Goal: Task Accomplishment & Management: Manage account settings

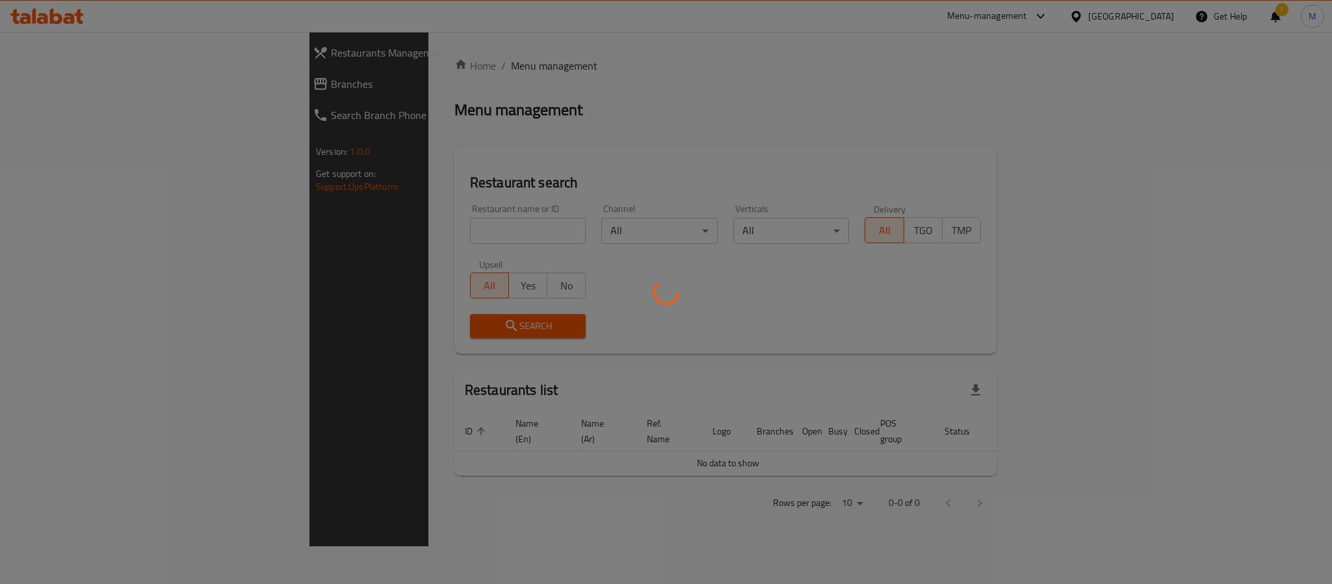
click at [384, 231] on div at bounding box center [666, 292] width 1332 height 584
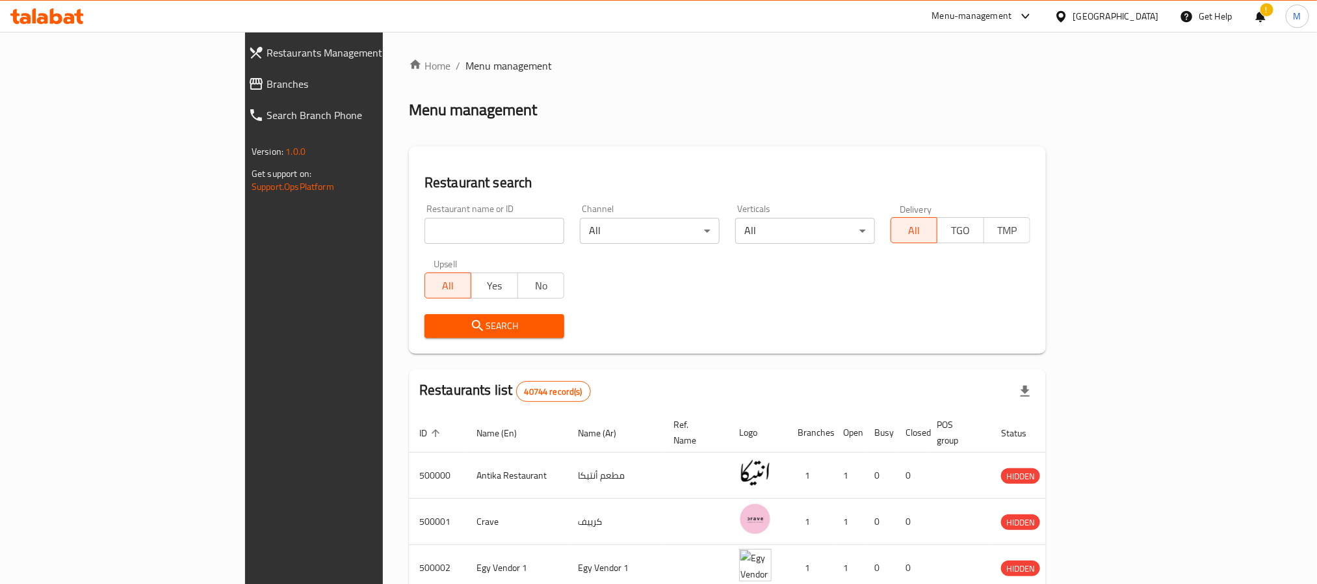
click at [424, 231] on input "search" at bounding box center [494, 231] width 140 height 26
paste input "666289"
type input "666289"
click button "Search" at bounding box center [494, 326] width 140 height 24
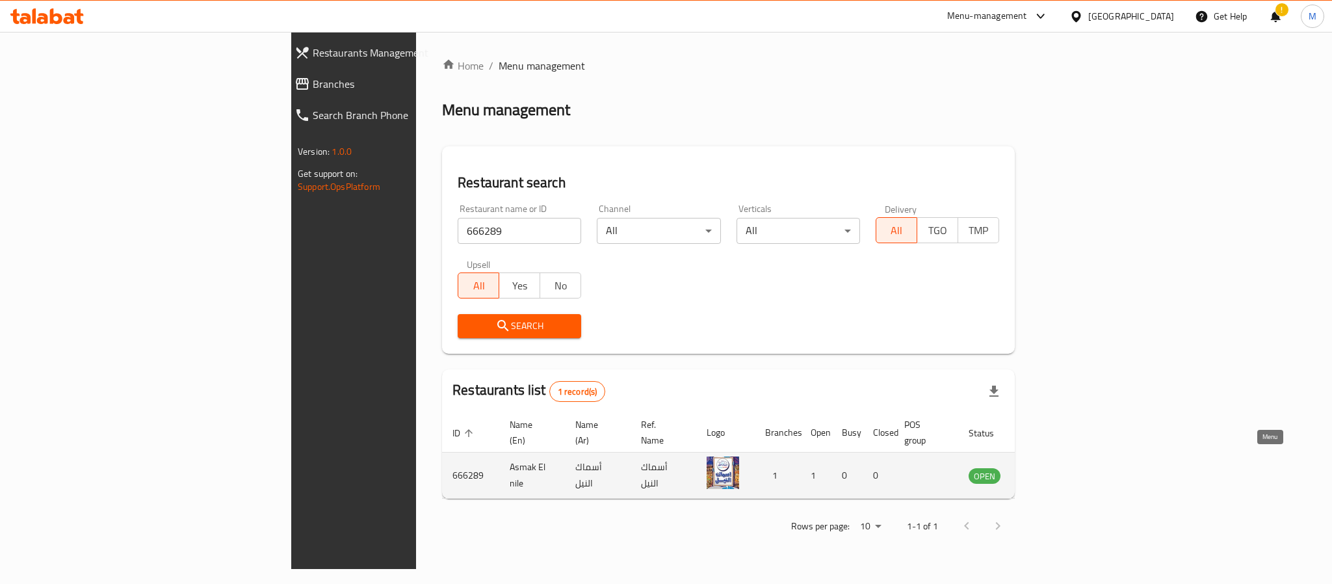
click at [1052, 467] on icon "enhanced table" at bounding box center [1045, 475] width 16 height 16
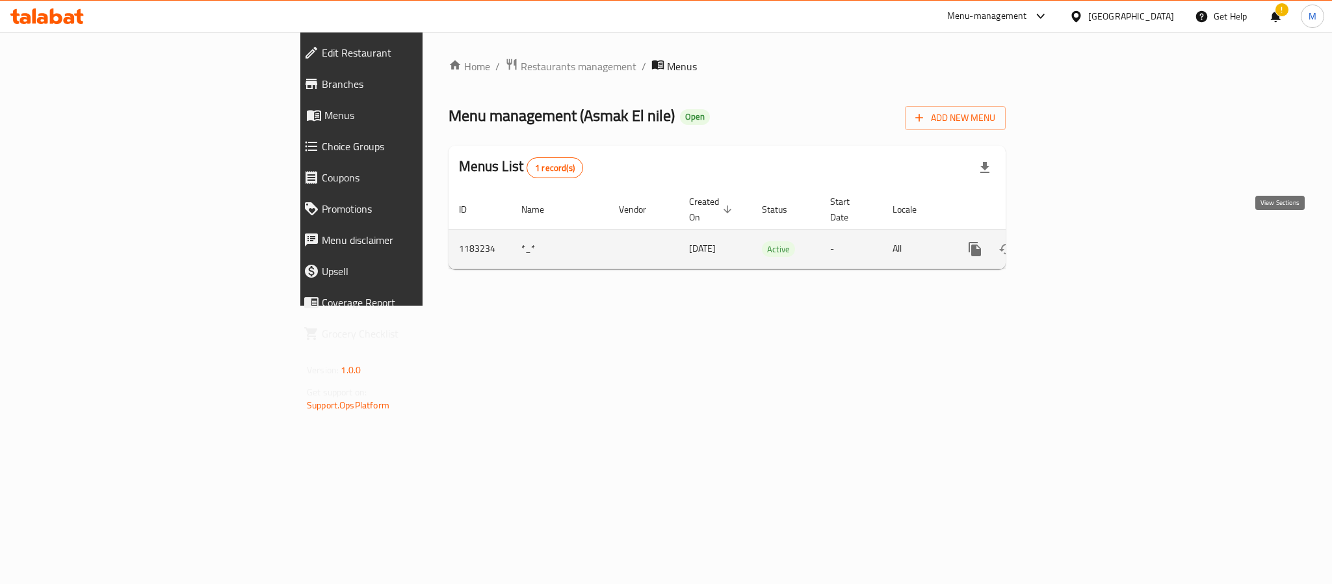
click at [1076, 241] on icon "enhanced table" at bounding box center [1069, 249] width 16 height 16
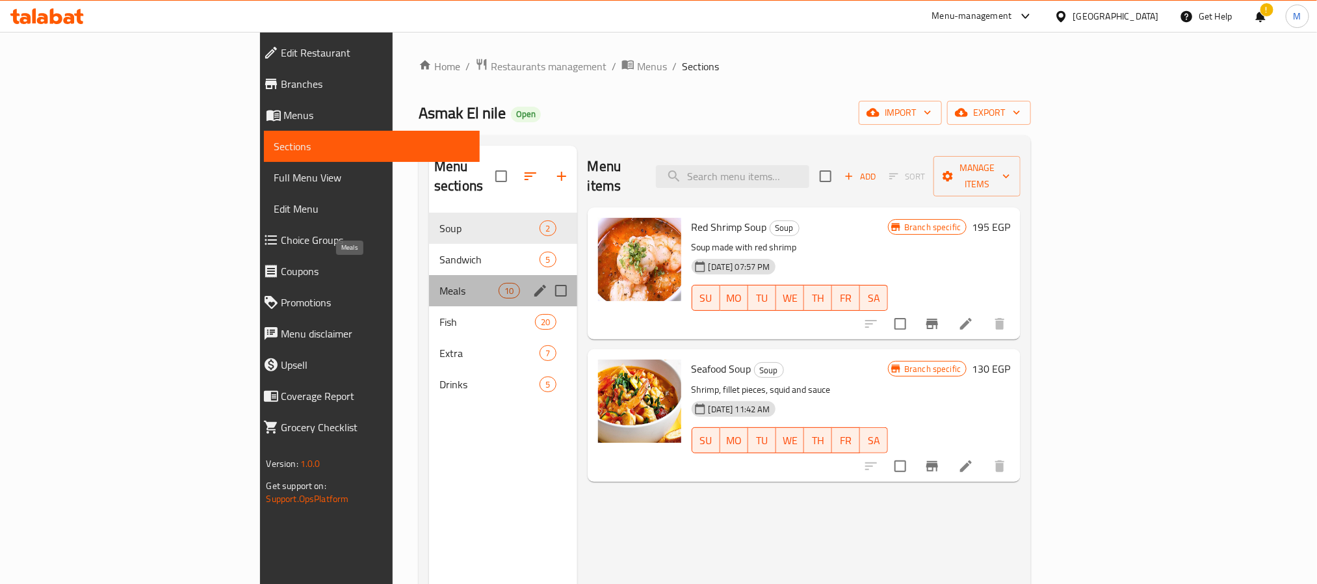
click at [439, 283] on span "Meals" at bounding box center [468, 291] width 59 height 16
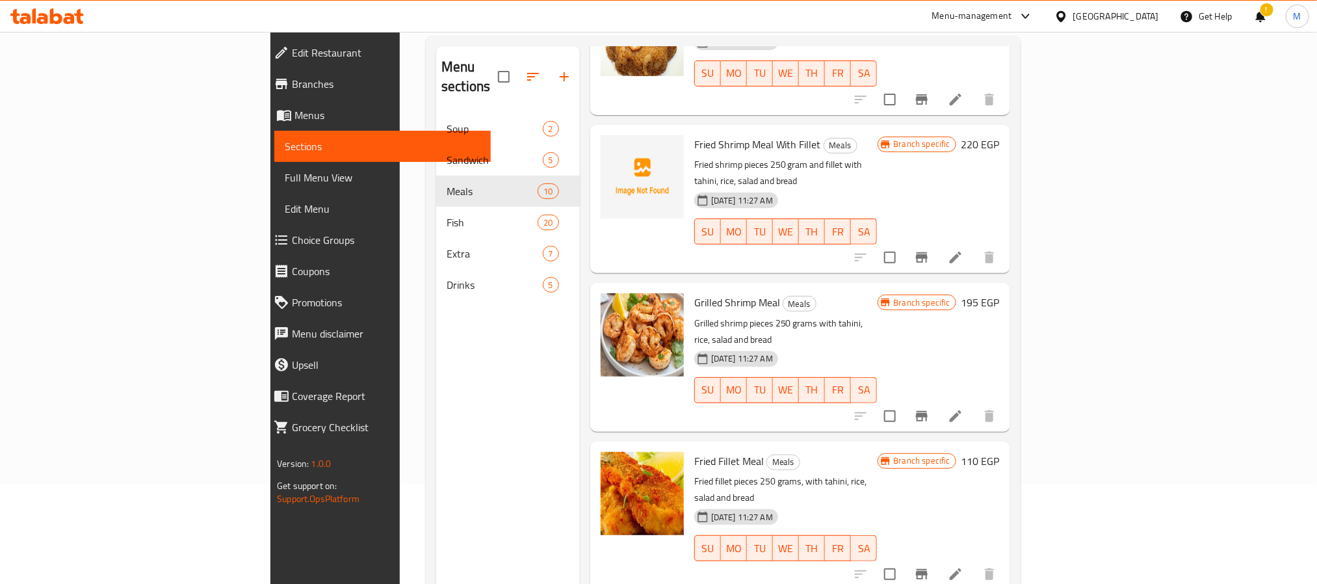
scroll to position [182, 0]
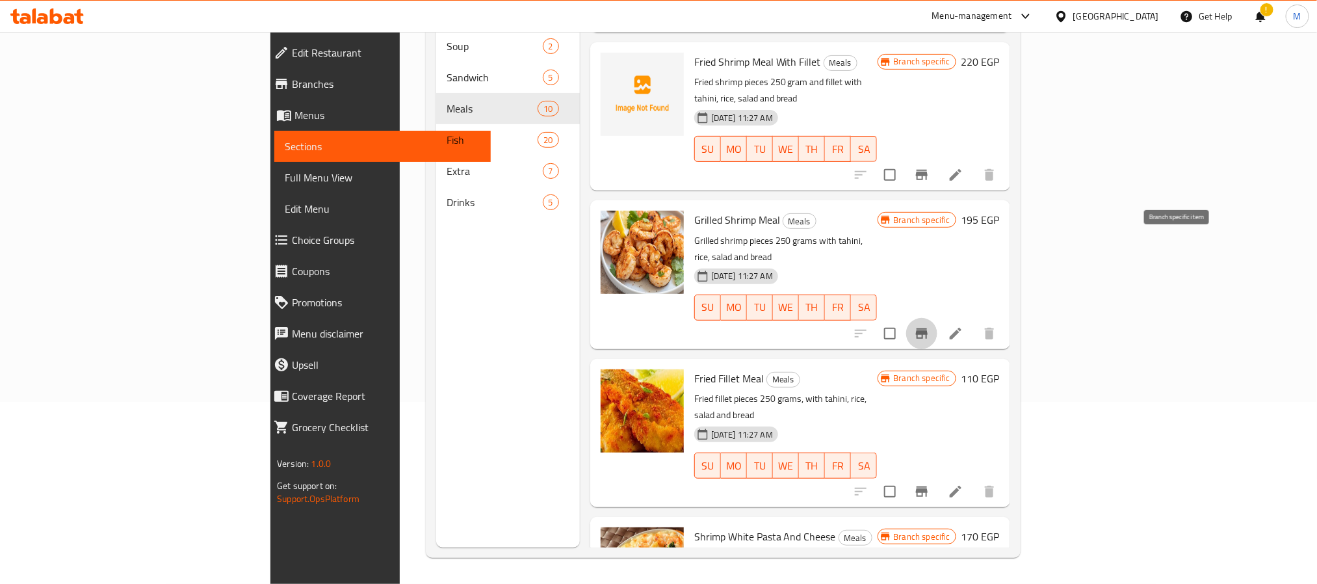
click at [927, 328] on icon "Branch-specific-item" at bounding box center [922, 333] width 12 height 10
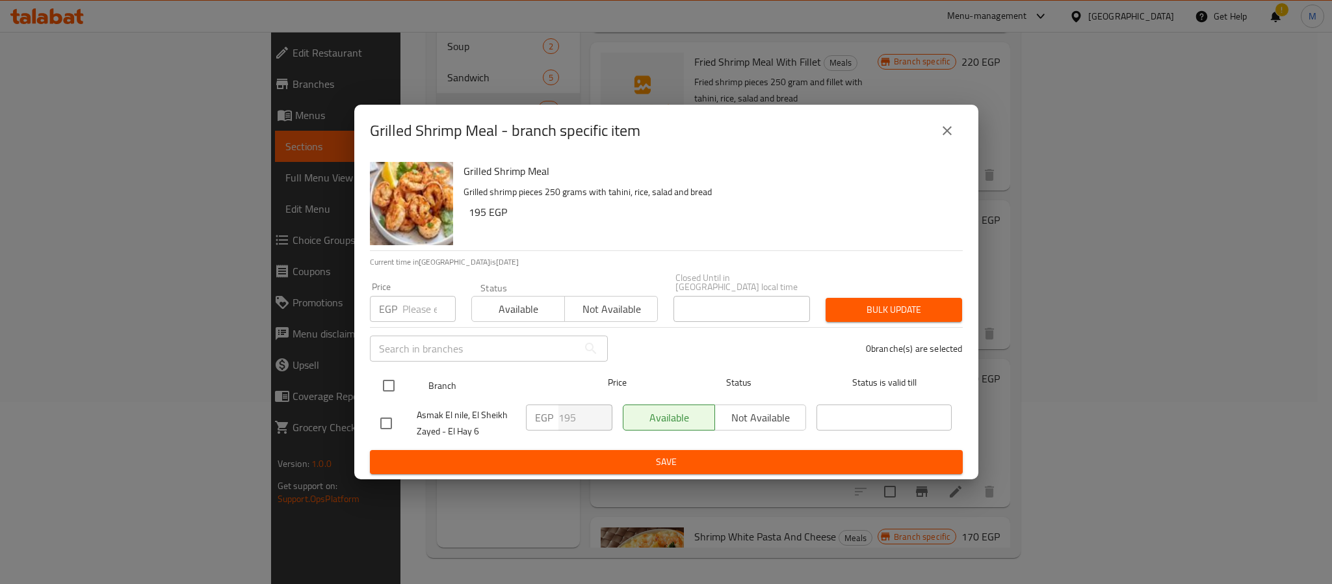
click at [384, 379] on input "checkbox" at bounding box center [388, 385] width 27 height 27
checkbox input "true"
click at [575, 408] on input "195" at bounding box center [585, 417] width 54 height 26
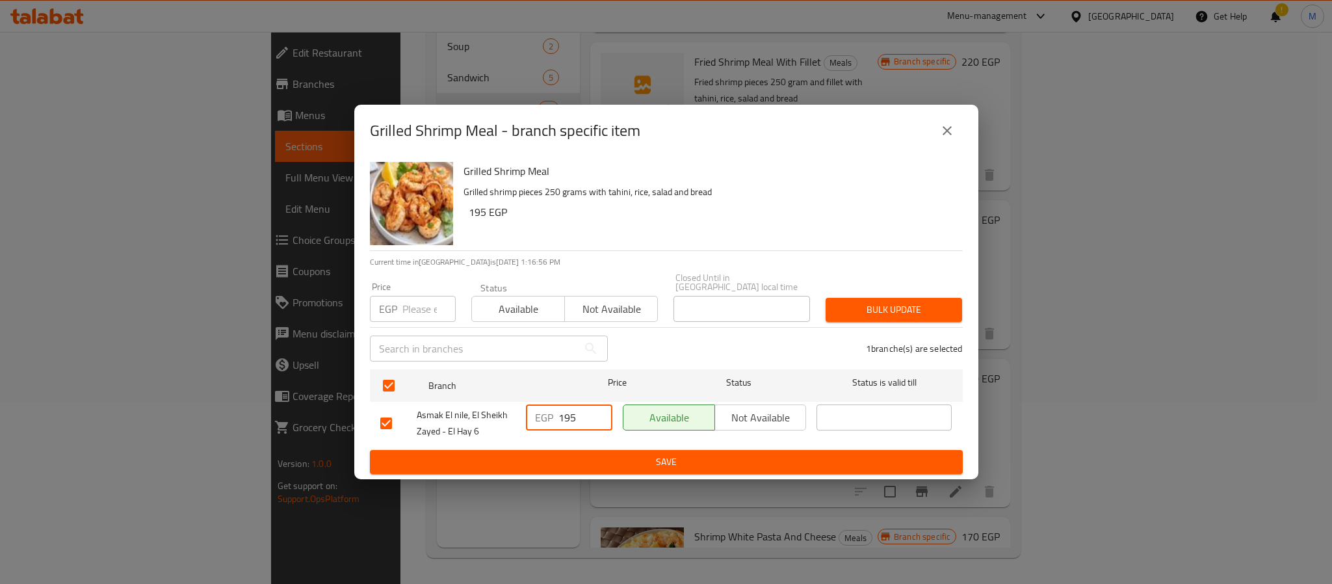
click at [575, 408] on input "195" at bounding box center [585, 417] width 54 height 26
type input "290"
click at [667, 454] on span "Save" at bounding box center [666, 462] width 572 height 16
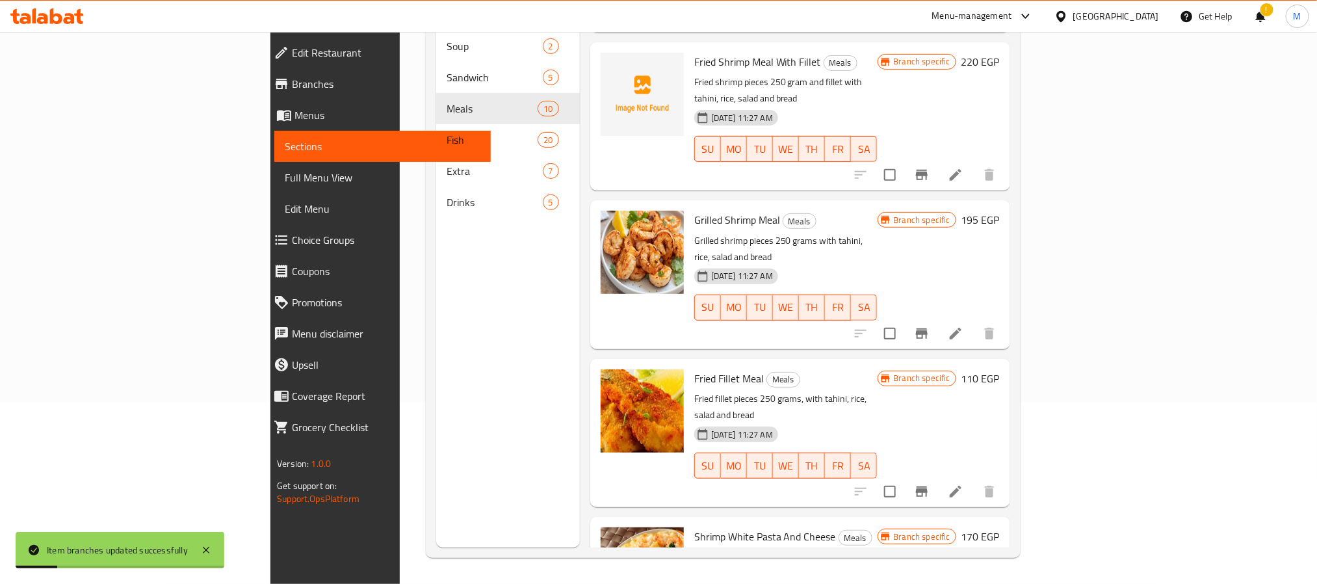
click at [1000, 211] on h6 "195 EGP" at bounding box center [980, 220] width 38 height 18
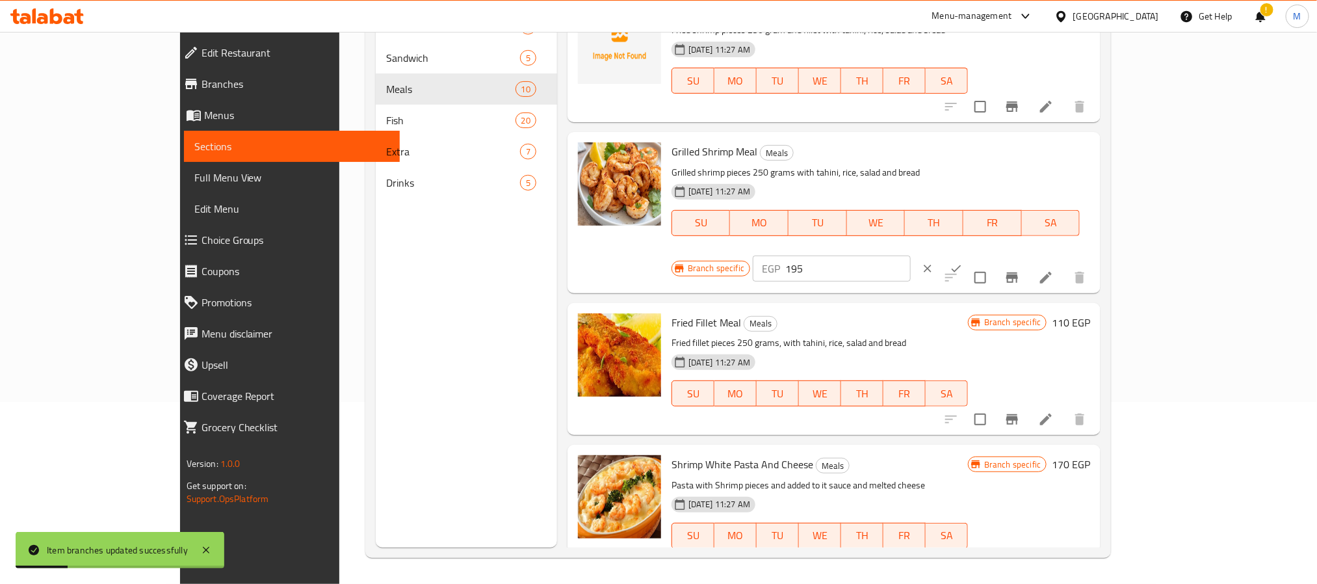
click at [910, 255] on input "195" at bounding box center [847, 268] width 125 height 26
type input "290"
click at [962, 262] on icon "ok" at bounding box center [955, 268] width 13 height 13
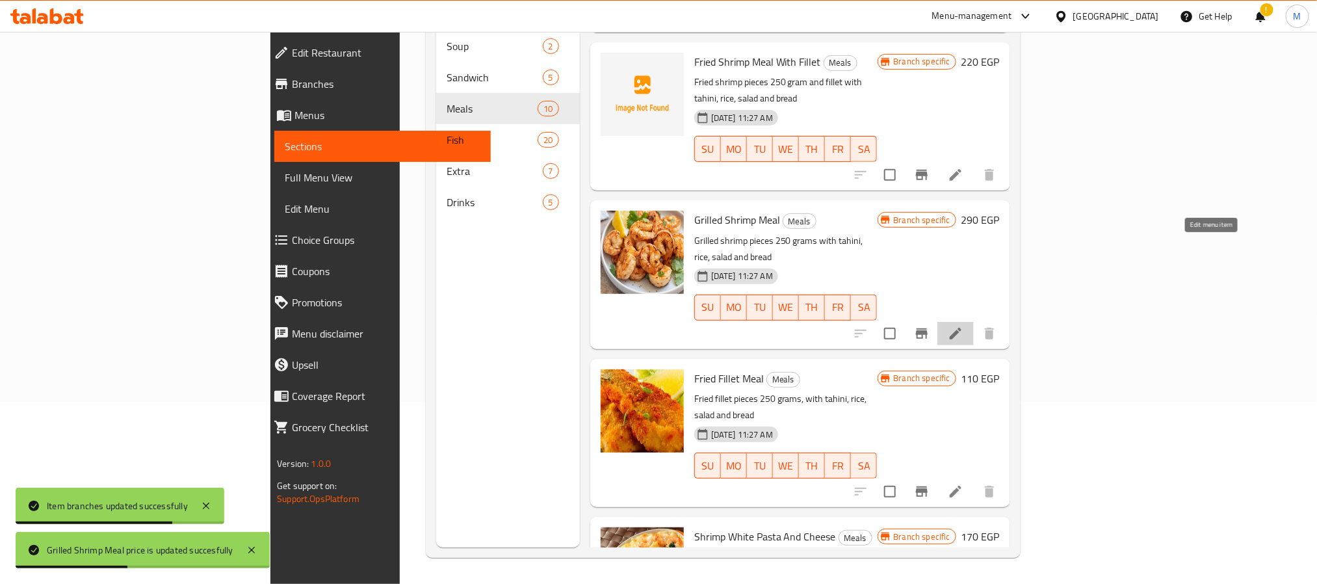
click at [963, 326] on icon at bounding box center [956, 334] width 16 height 16
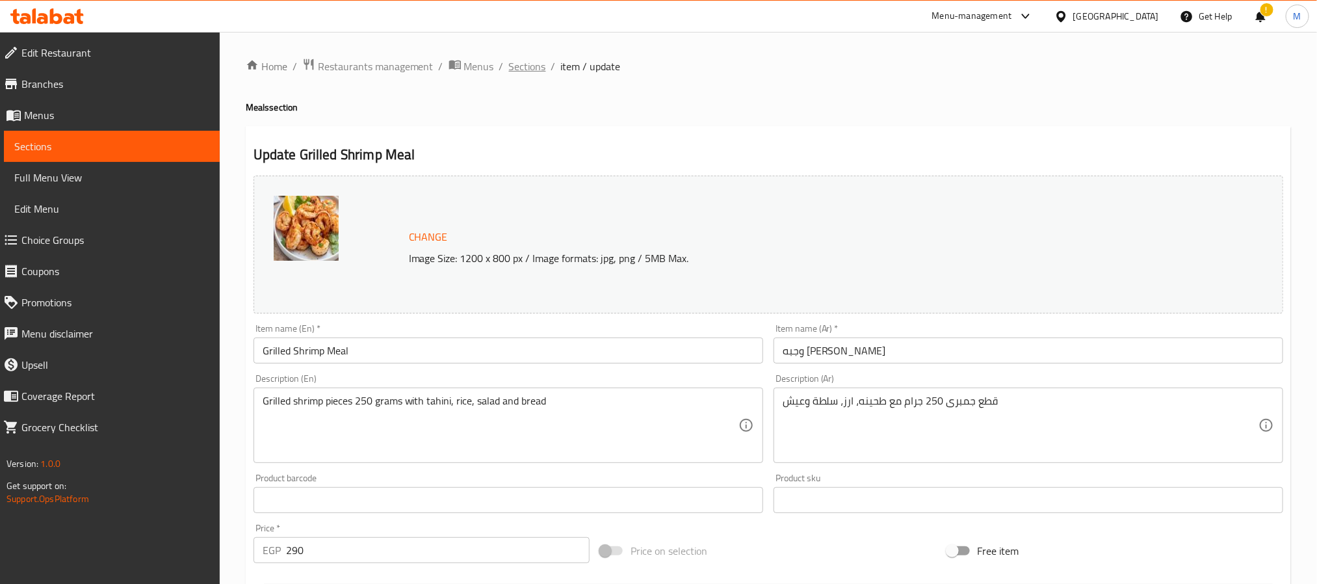
click at [530, 65] on span "Sections" at bounding box center [527, 66] width 37 height 16
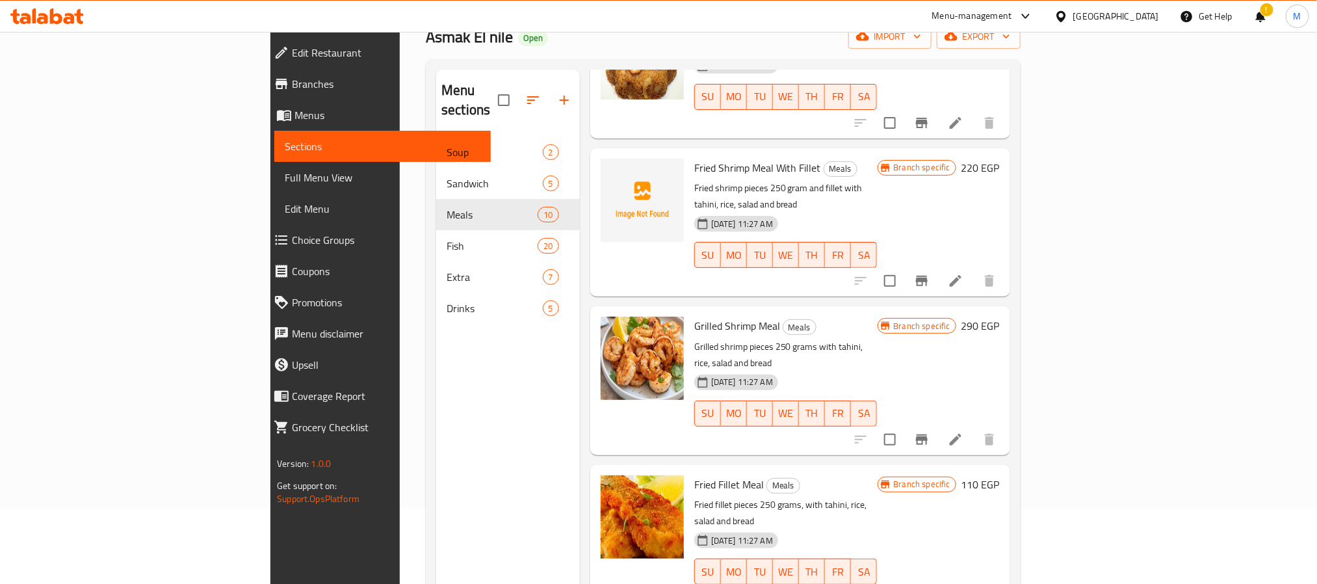
scroll to position [182, 0]
